Goal: Task Accomplishment & Management: Use online tool/utility

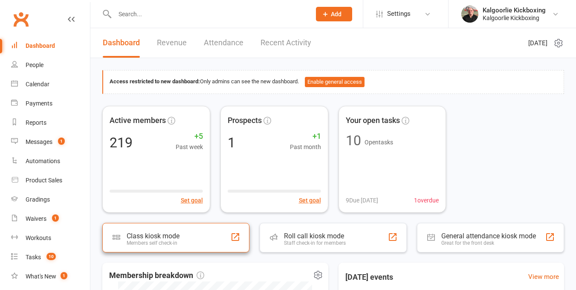
click at [192, 235] on div "Class kiosk mode Members self check-in" at bounding box center [175, 237] width 147 height 29
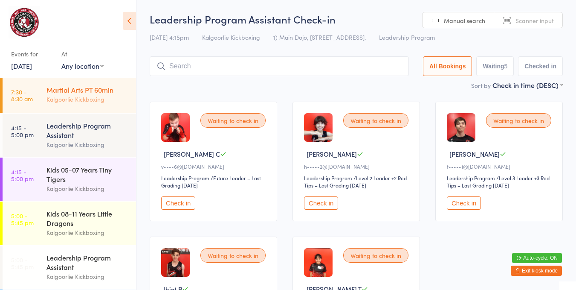
click at [104, 97] on div "Kalgoorlie Kickboxing" at bounding box center [87, 99] width 82 height 10
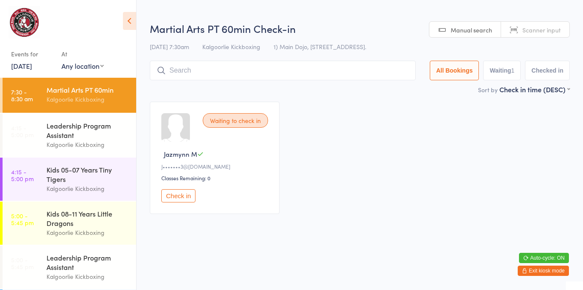
click at [176, 191] on button "Check in" at bounding box center [178, 195] width 34 height 13
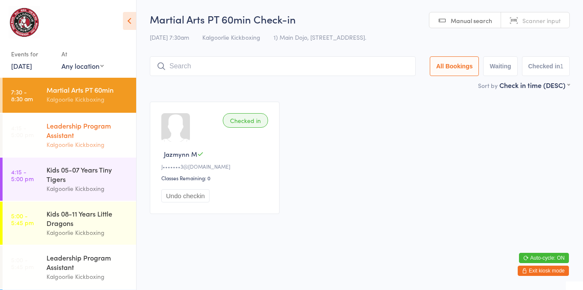
click at [96, 132] on div "Leadership Program Assistant" at bounding box center [87, 130] width 82 height 19
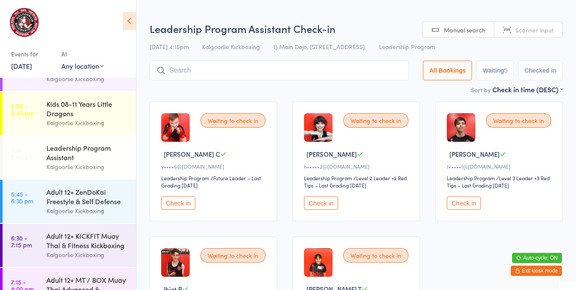
scroll to position [102, 0]
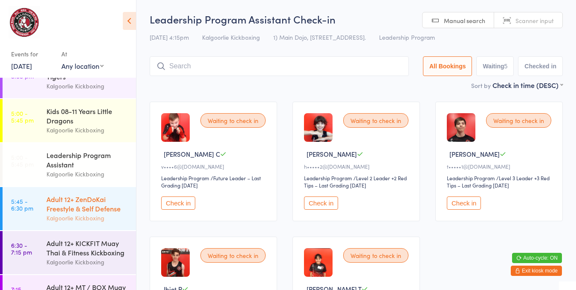
click at [87, 210] on div "Adult 12+ ZenDoKai Freestyle & Self Defense" at bounding box center [87, 203] width 82 height 19
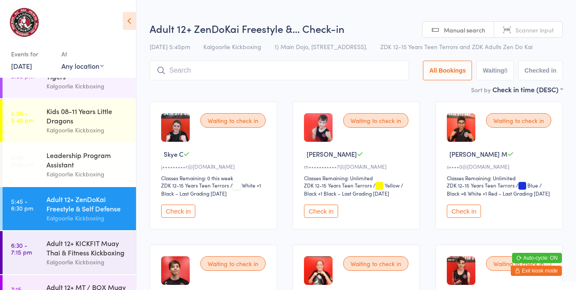
click at [92, 219] on div "Kalgoorlie Kickboxing" at bounding box center [87, 218] width 82 height 10
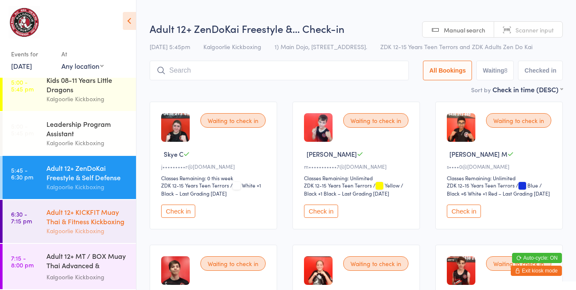
click at [96, 214] on div "Adult 12+ KICKFIT Muay Thai & Fitness Kickboxing" at bounding box center [87, 216] width 82 height 19
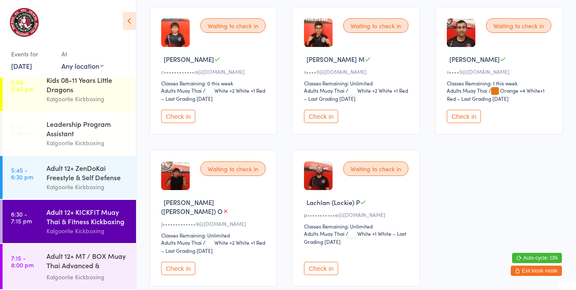
scroll to position [138, 0]
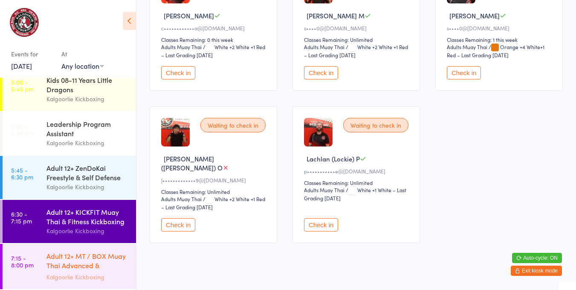
click at [96, 266] on div "Adult 12+ MT / BOX Muay Thai Advanced & SPARRING" at bounding box center [87, 261] width 82 height 21
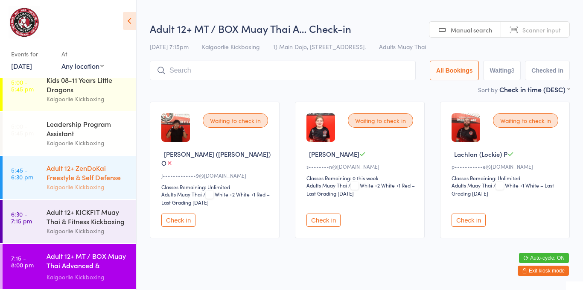
click at [95, 171] on div "Adult 12+ ZenDoKai Freestyle & Self Defense" at bounding box center [87, 172] width 82 height 19
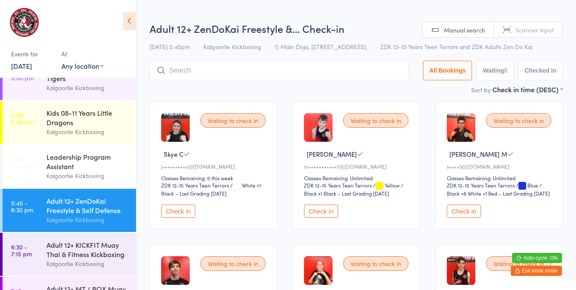
scroll to position [79, 0]
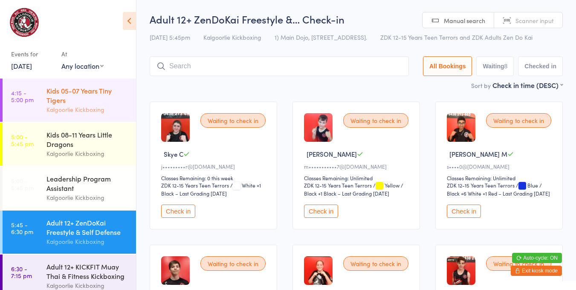
click at [67, 93] on div "Kids 05-07 Years Tiny Tigers" at bounding box center [87, 95] width 82 height 19
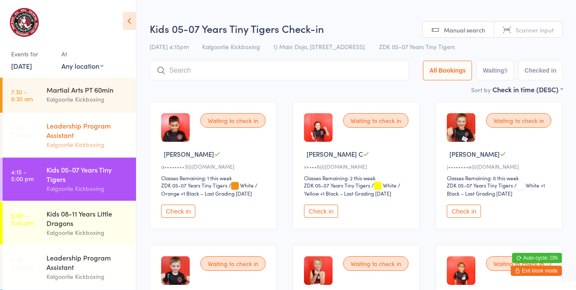
click at [87, 148] on div "Kalgoorlie Kickboxing" at bounding box center [87, 144] width 82 height 10
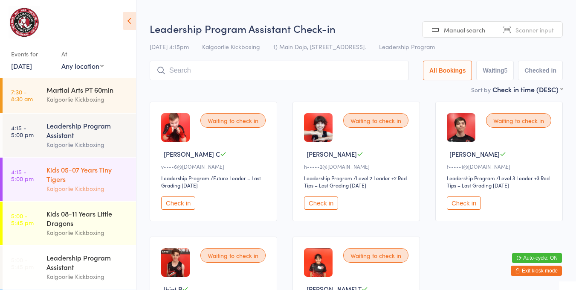
click at [94, 174] on div "Kids 05-07 Years Tiny Tigers" at bounding box center [87, 174] width 82 height 19
